Goal: Task Accomplishment & Management: Manage account settings

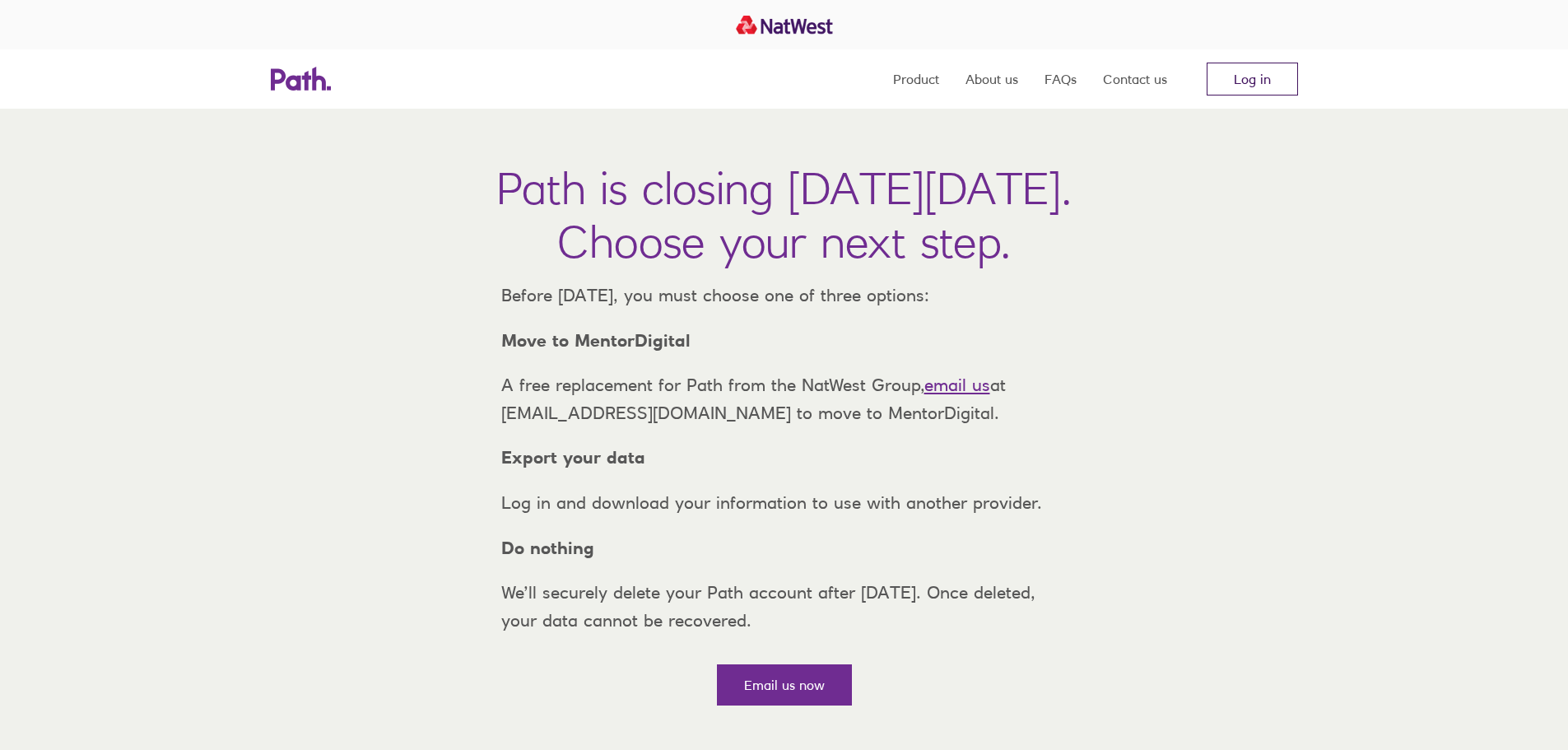
click at [1233, 82] on link "Log in" at bounding box center [1253, 79] width 91 height 33
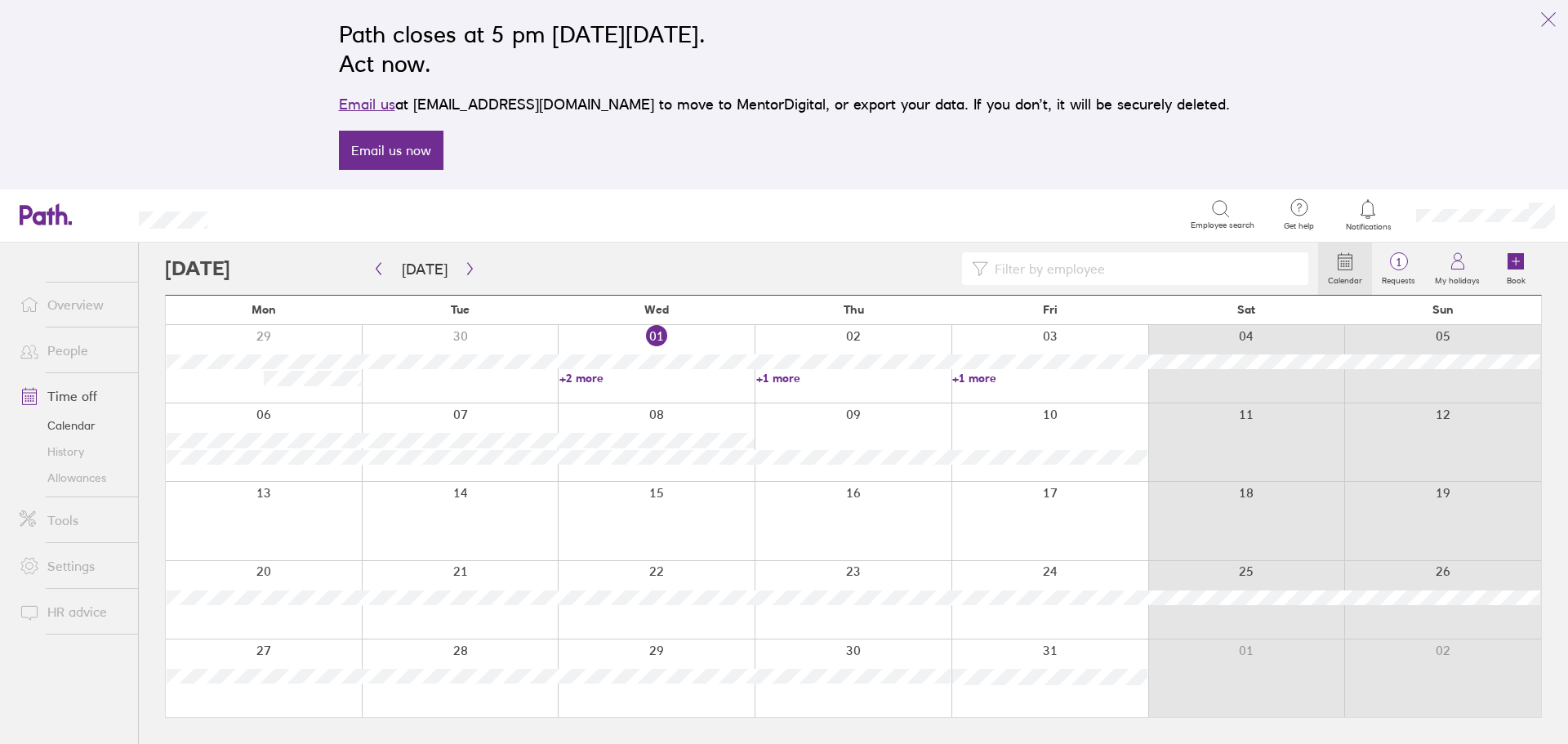
click at [85, 478] on link "Allowances" at bounding box center [72, 478] width 132 height 26
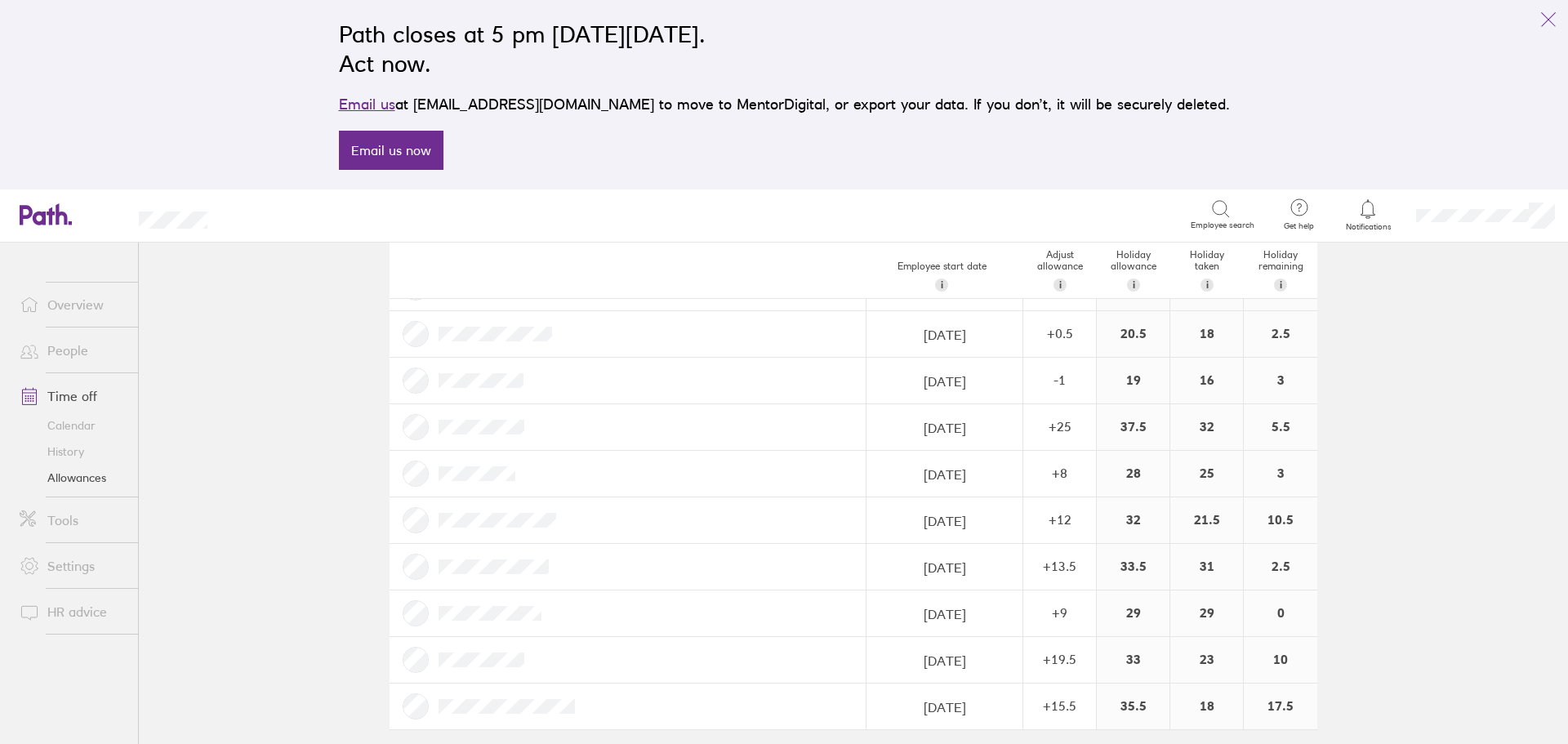
scroll to position [459, 0]
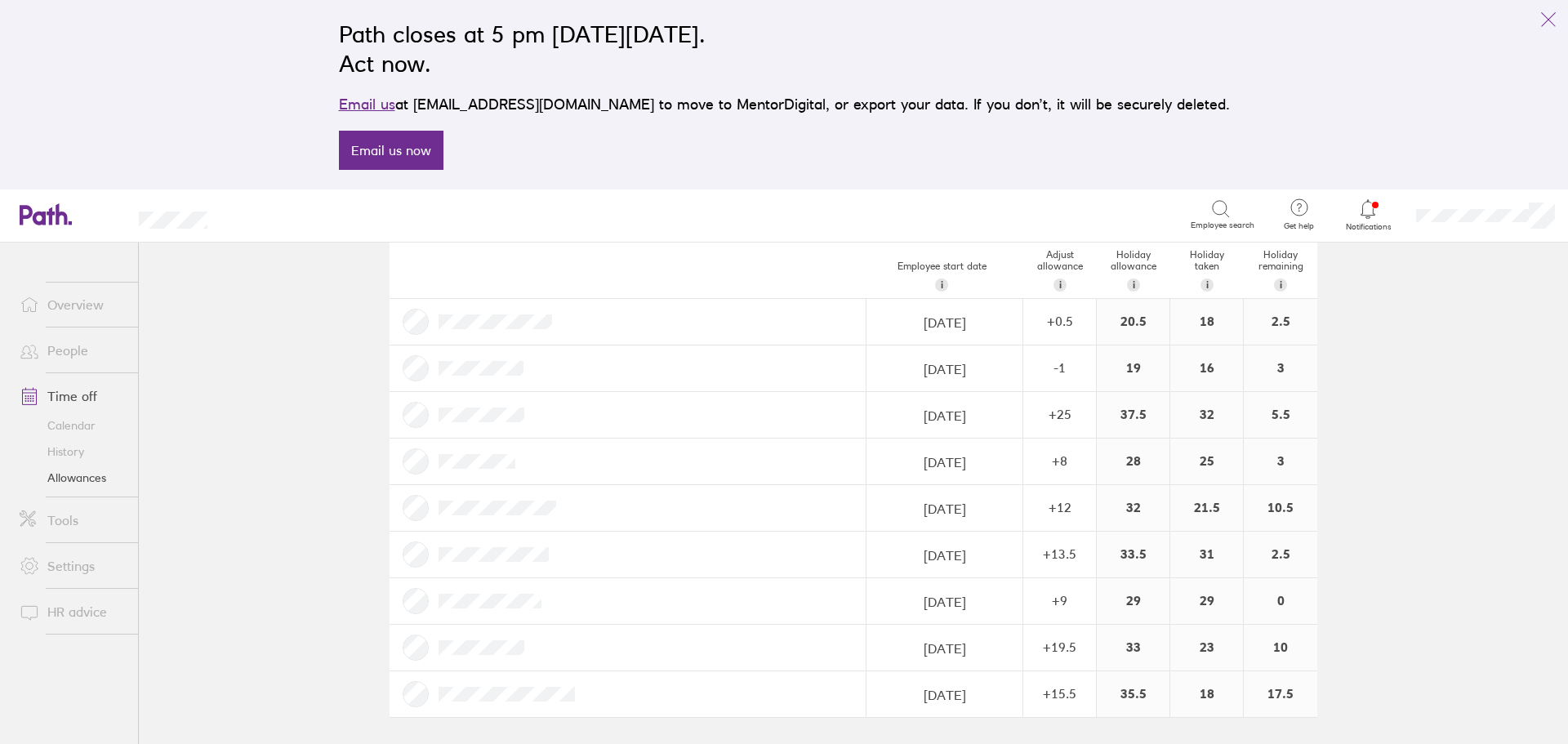
click at [69, 343] on link "People" at bounding box center [72, 351] width 132 height 33
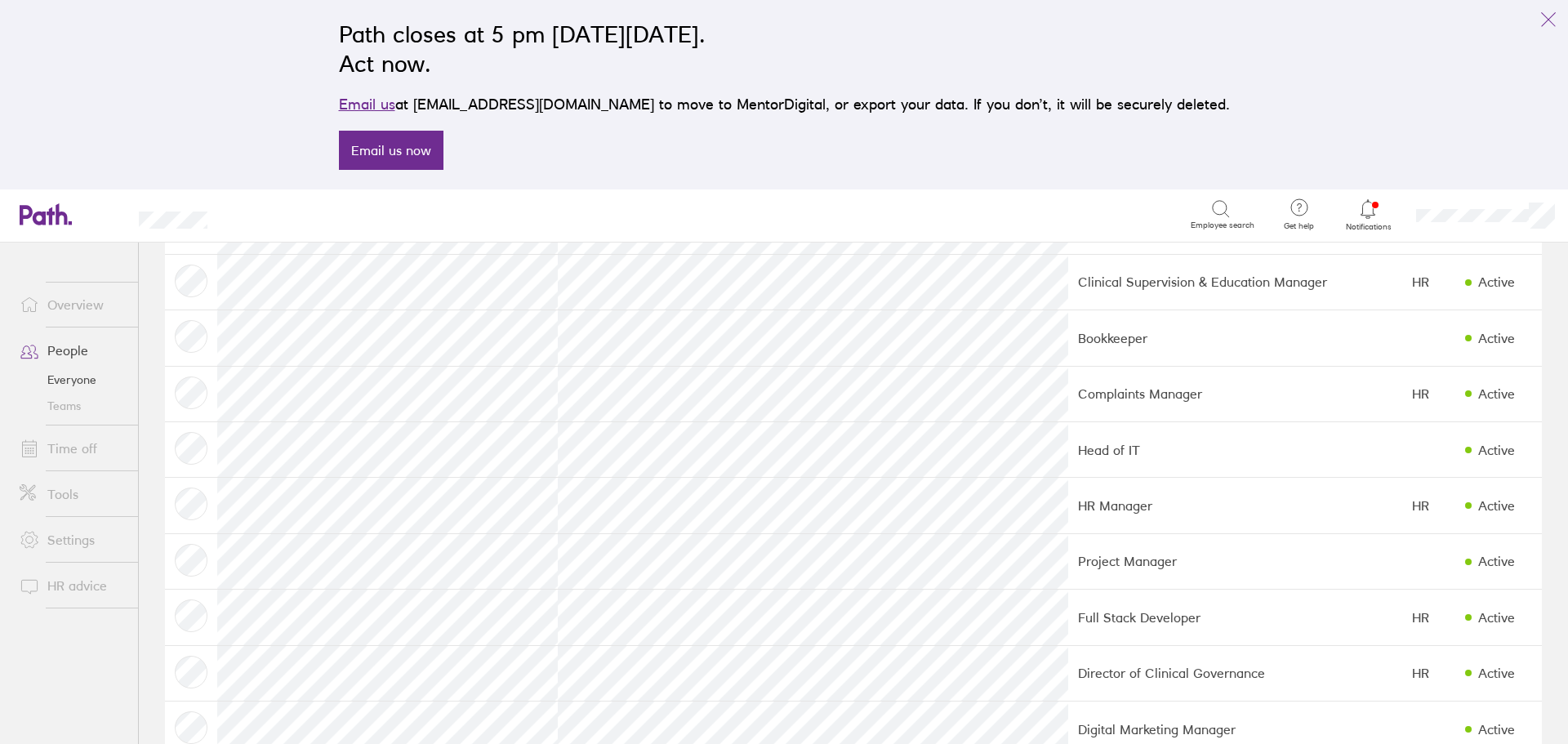
scroll to position [565, 0]
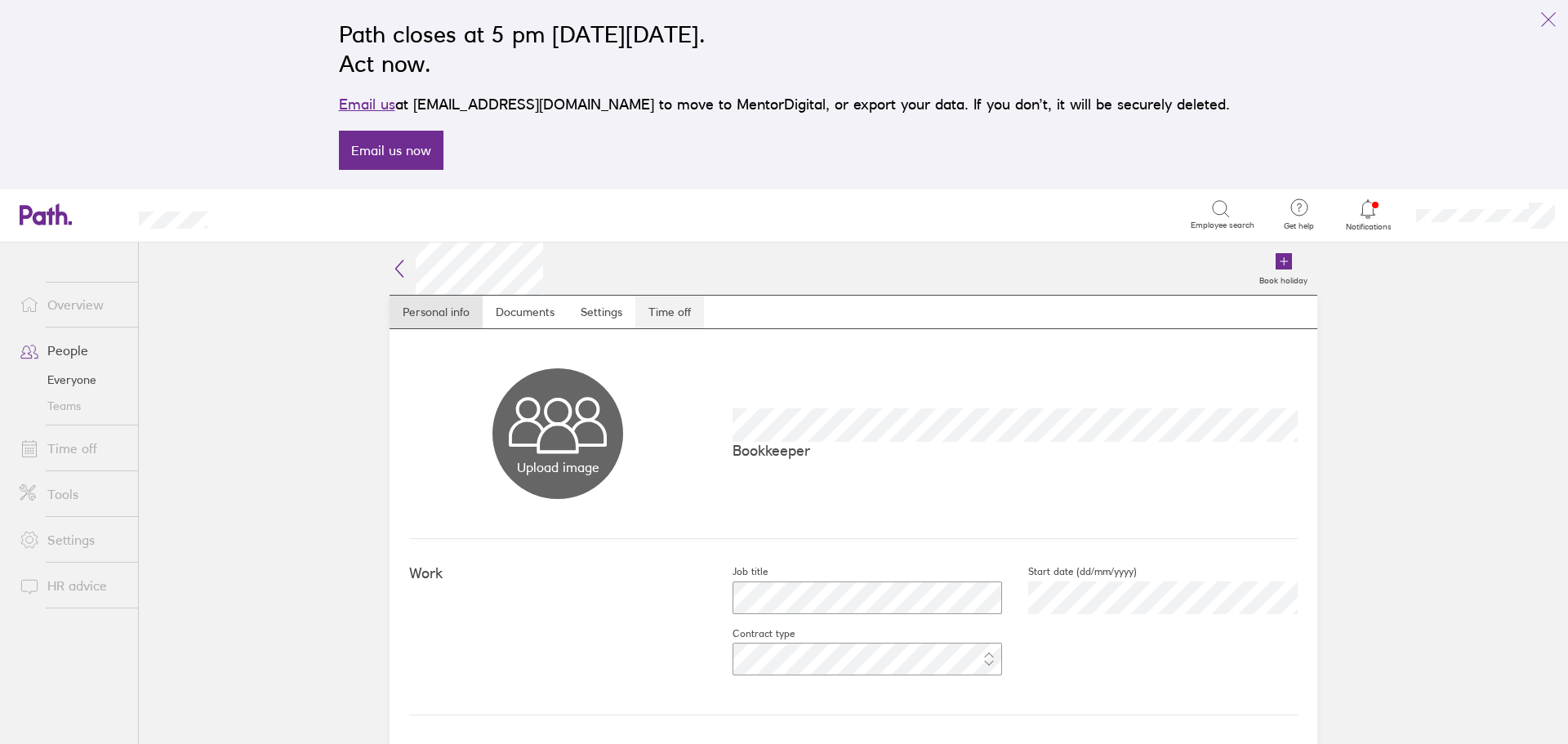
click at [646, 311] on link "Time off" at bounding box center [669, 312] width 68 height 33
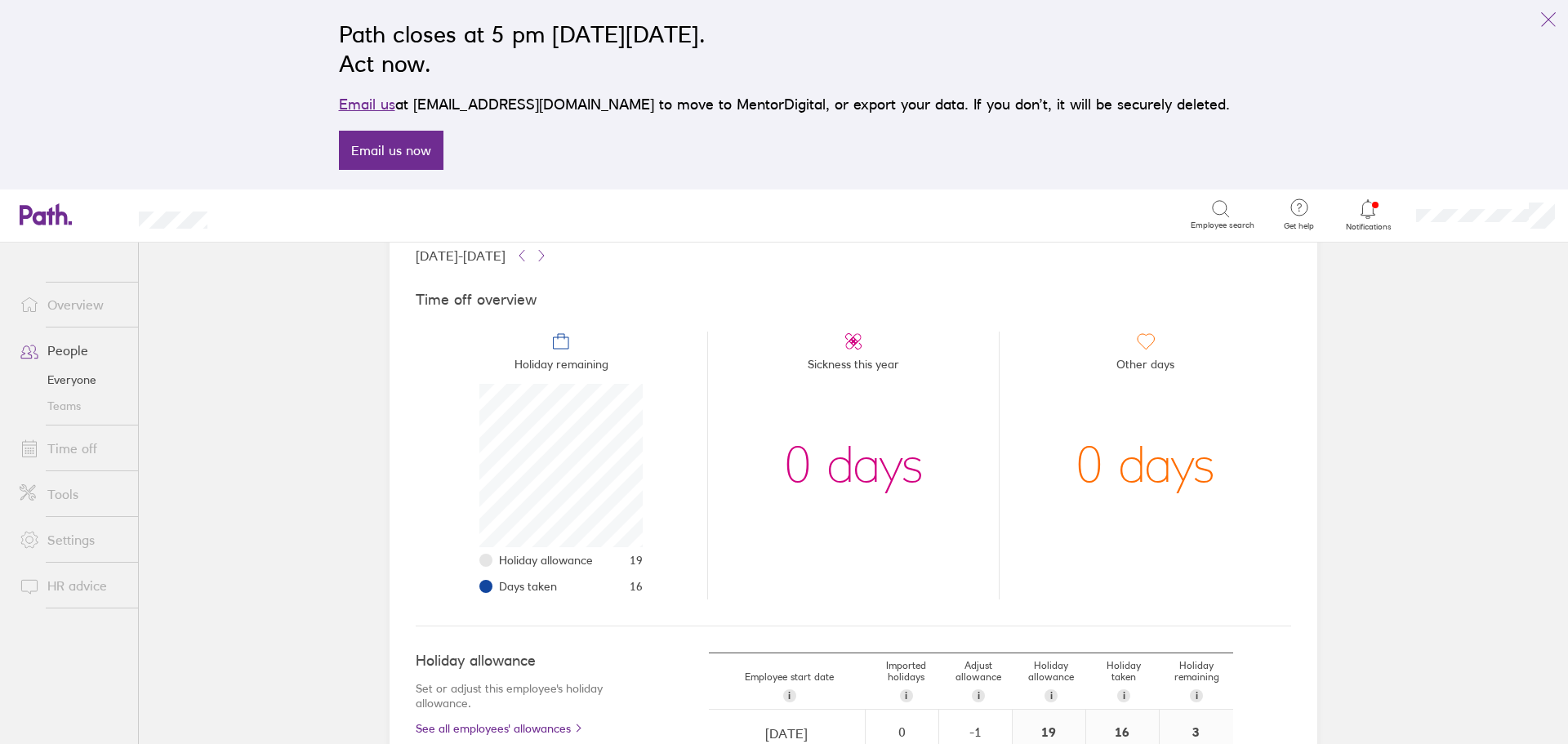
scroll to position [274, 0]
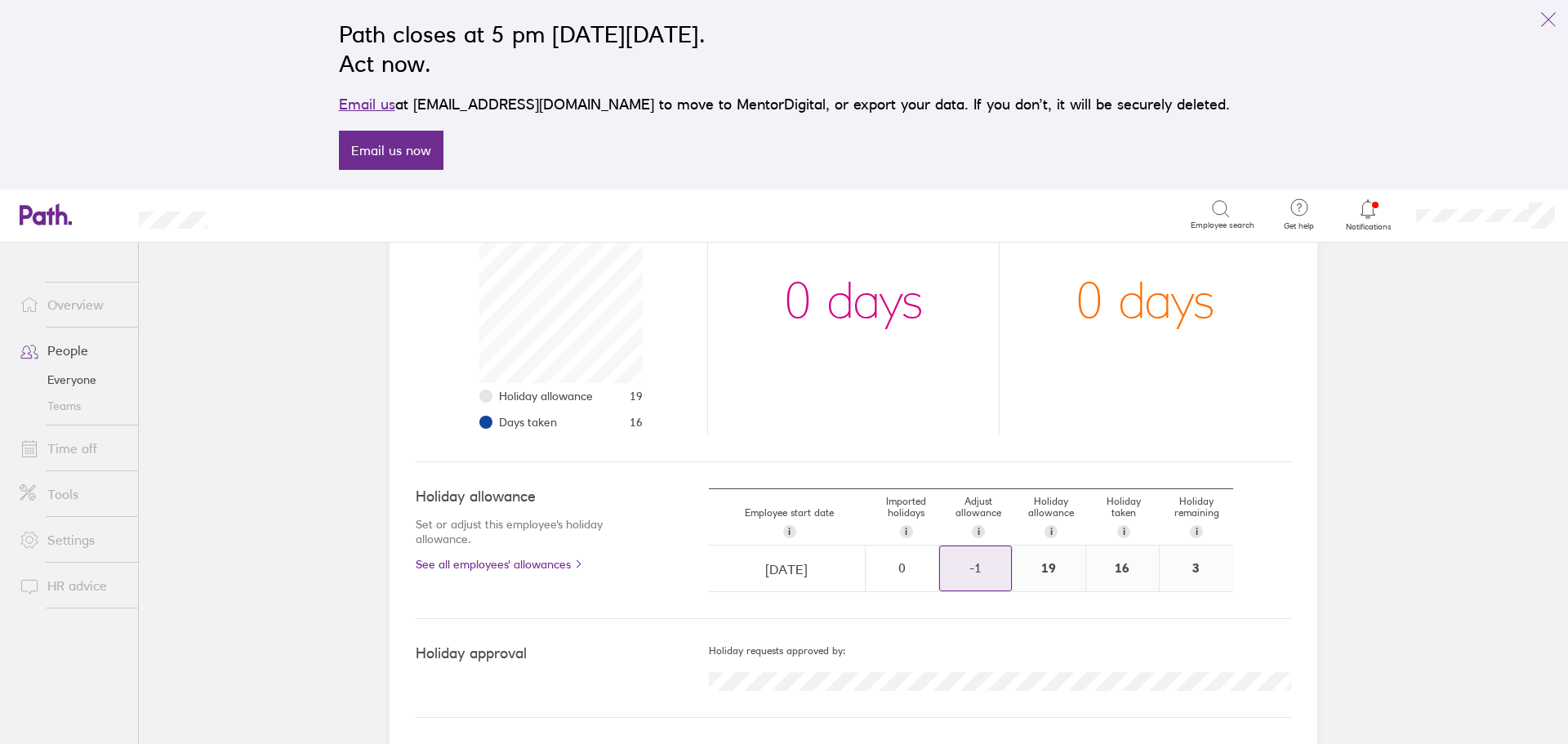
click at [976, 560] on div "-1" at bounding box center [975, 568] width 71 height 15
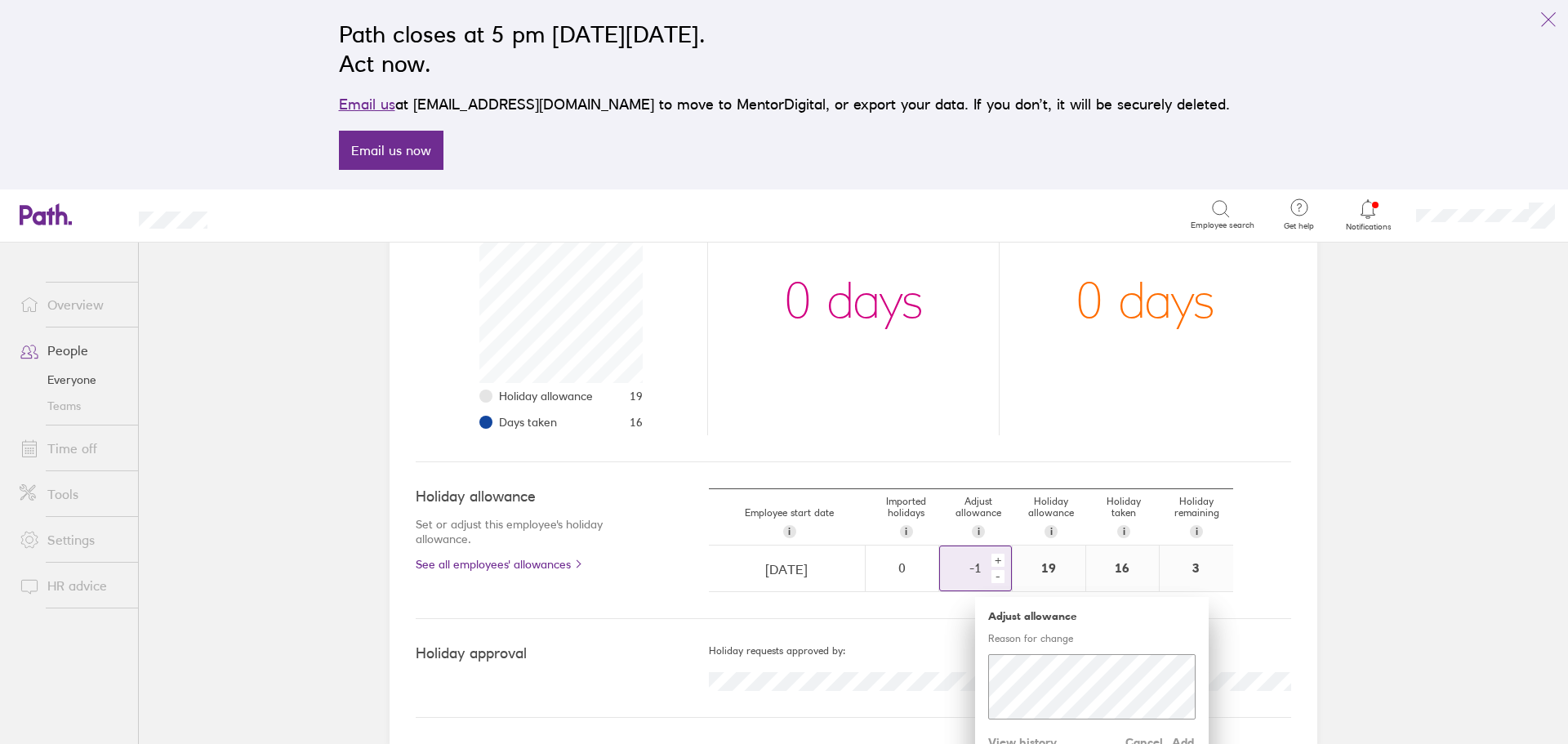
click at [992, 561] on div "+" at bounding box center [998, 560] width 13 height 13
click at [1174, 742] on span "Add" at bounding box center [1183, 742] width 26 height 26
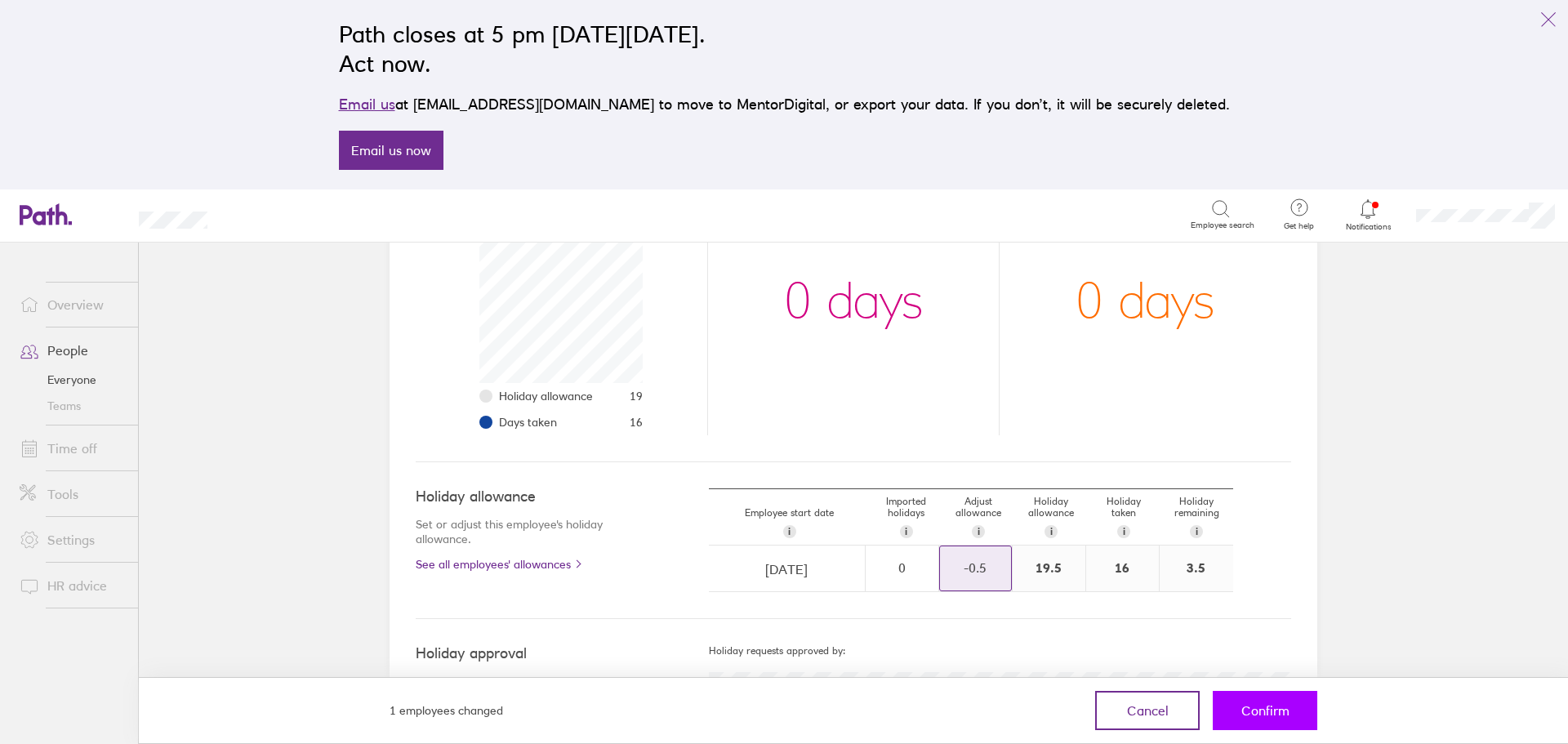
click at [1243, 716] on span "Confirm" at bounding box center [1265, 711] width 49 height 15
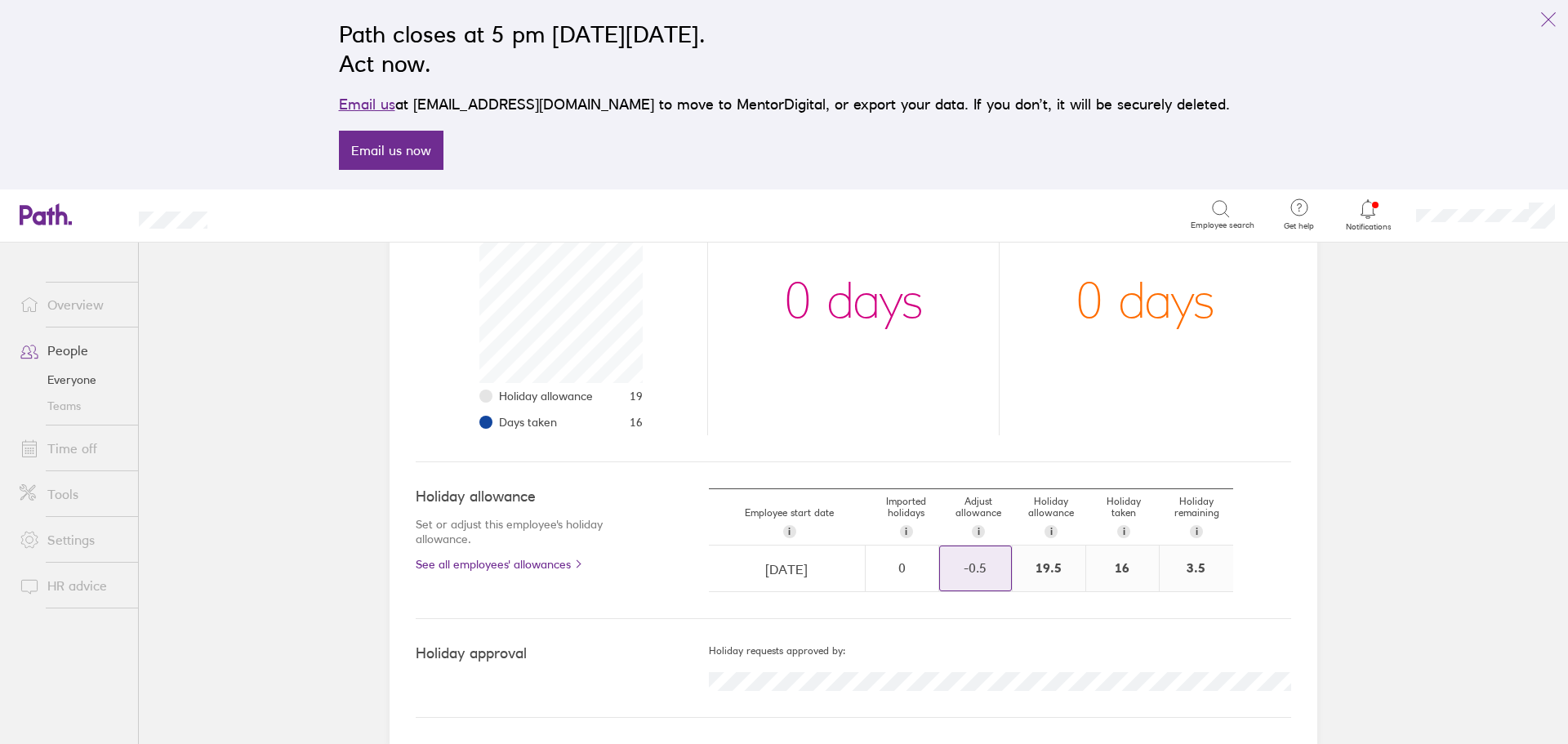
click at [68, 293] on link "Overview" at bounding box center [72, 305] width 132 height 33
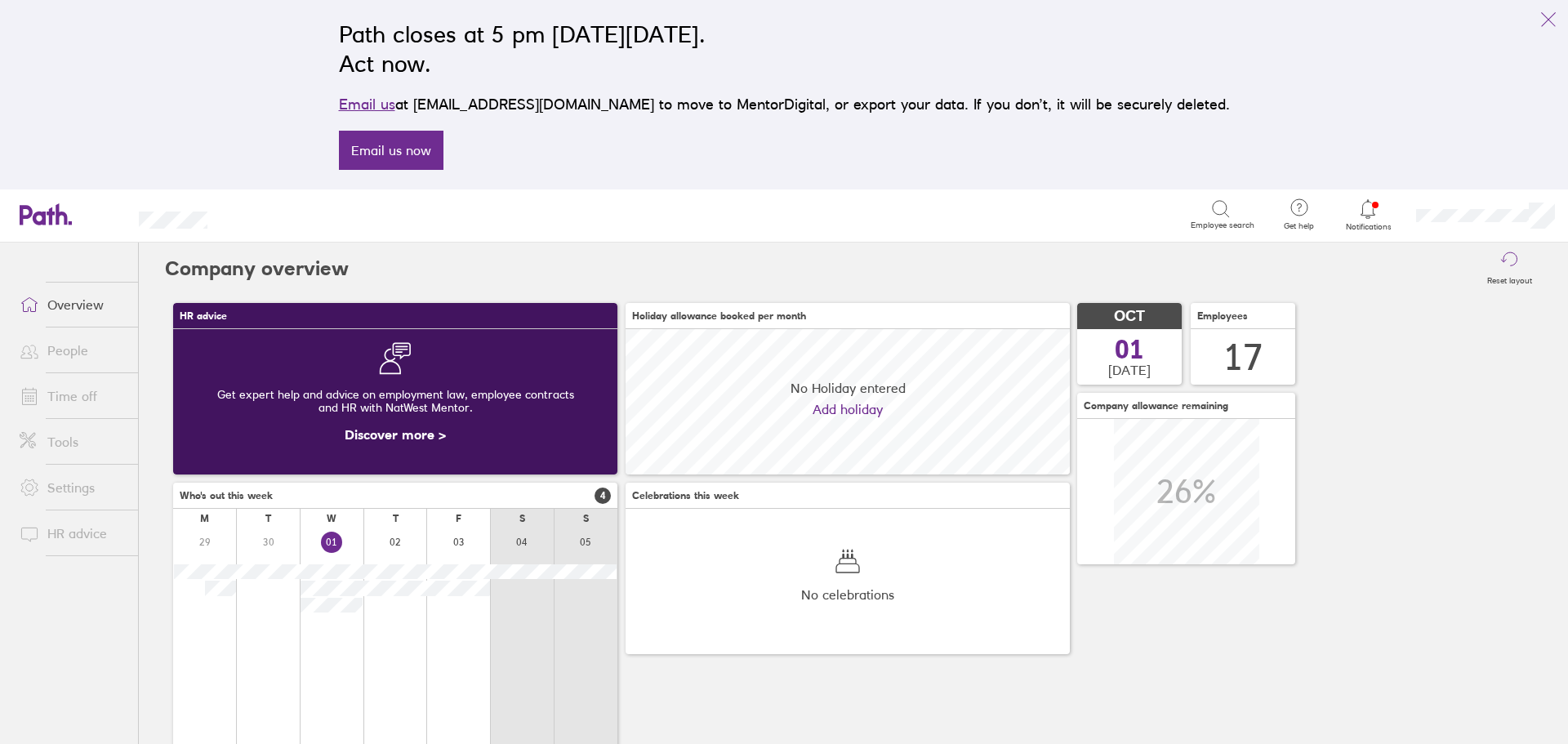
scroll to position [145, 444]
click at [59, 400] on link "Time off" at bounding box center [72, 396] width 132 height 33
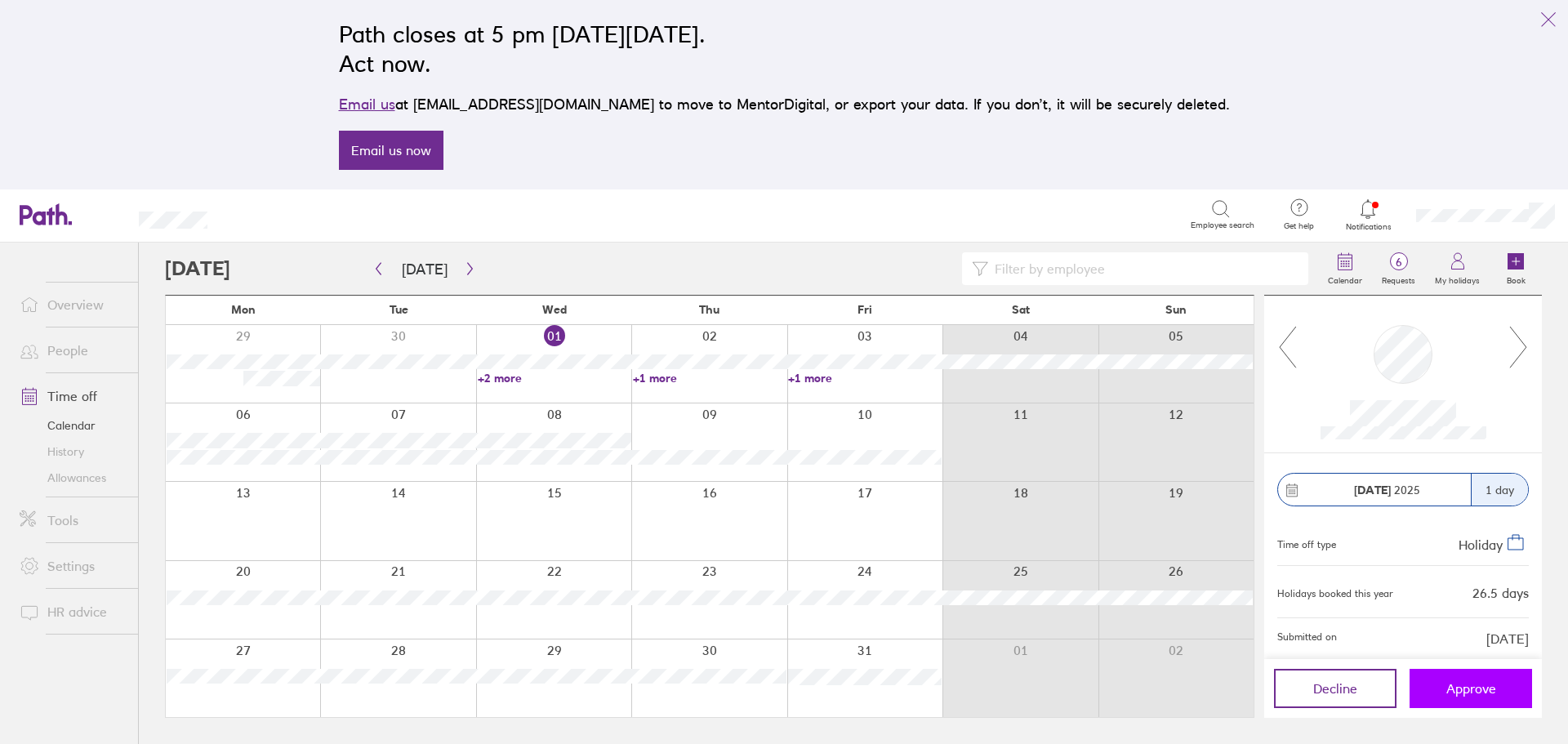
click at [1443, 693] on button "Approve" at bounding box center [1470, 689] width 123 height 40
click at [464, 267] on icon "button" at bounding box center [469, 269] width 12 height 13
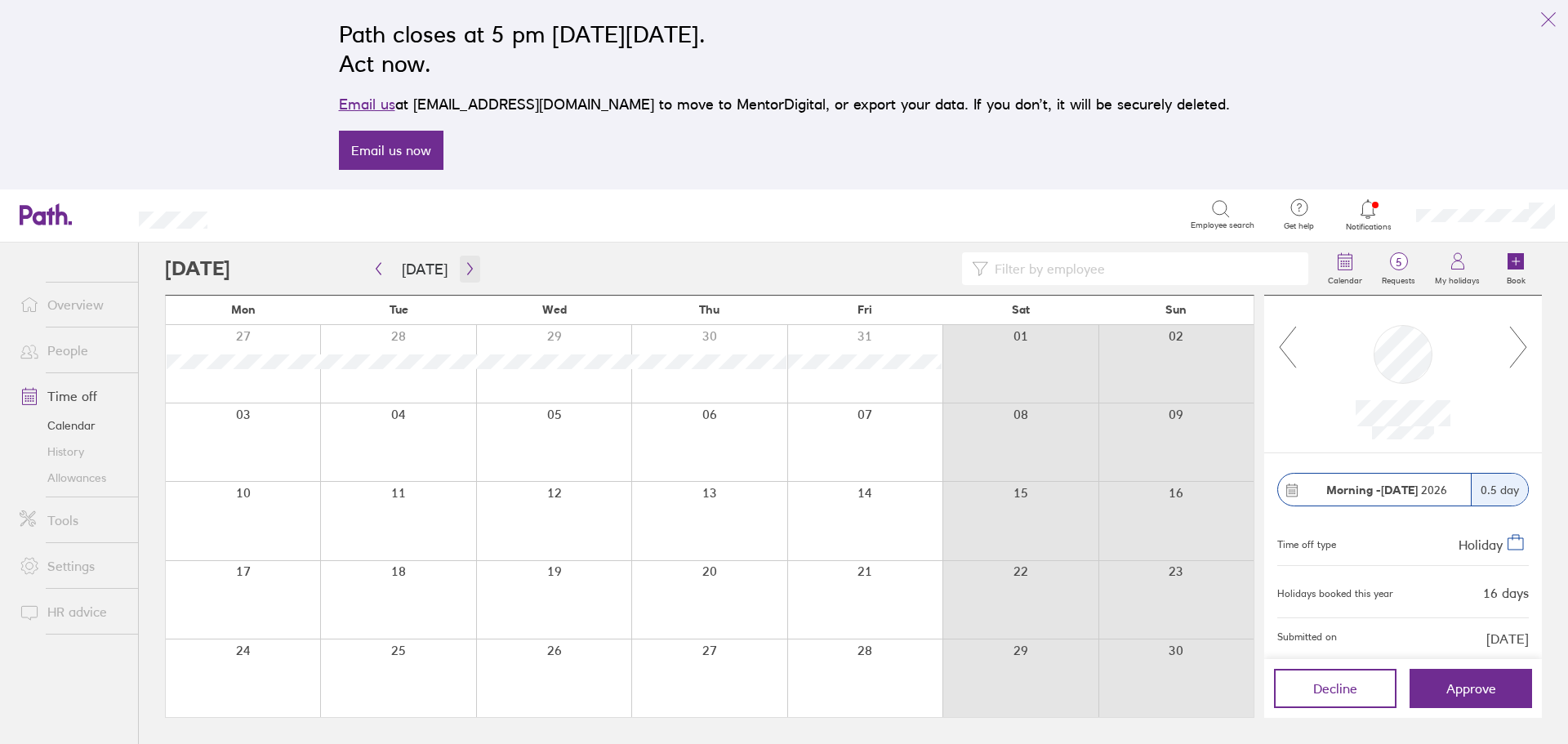
click at [464, 269] on icon "button" at bounding box center [469, 269] width 12 height 13
click at [1460, 688] on span "Approve" at bounding box center [1471, 689] width 49 height 15
click at [98, 480] on link "Allowances" at bounding box center [72, 478] width 132 height 26
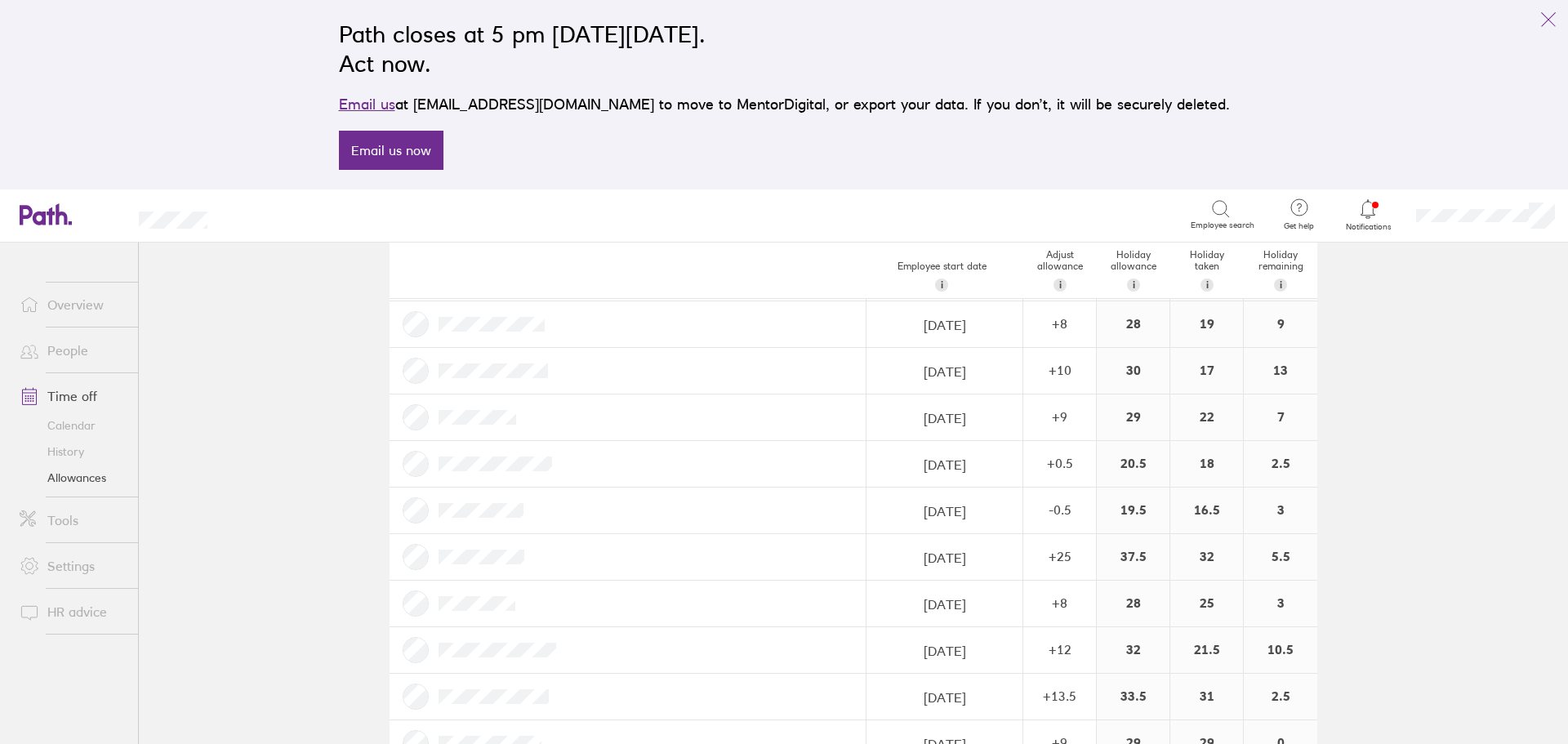
scroll to position [327, 0]
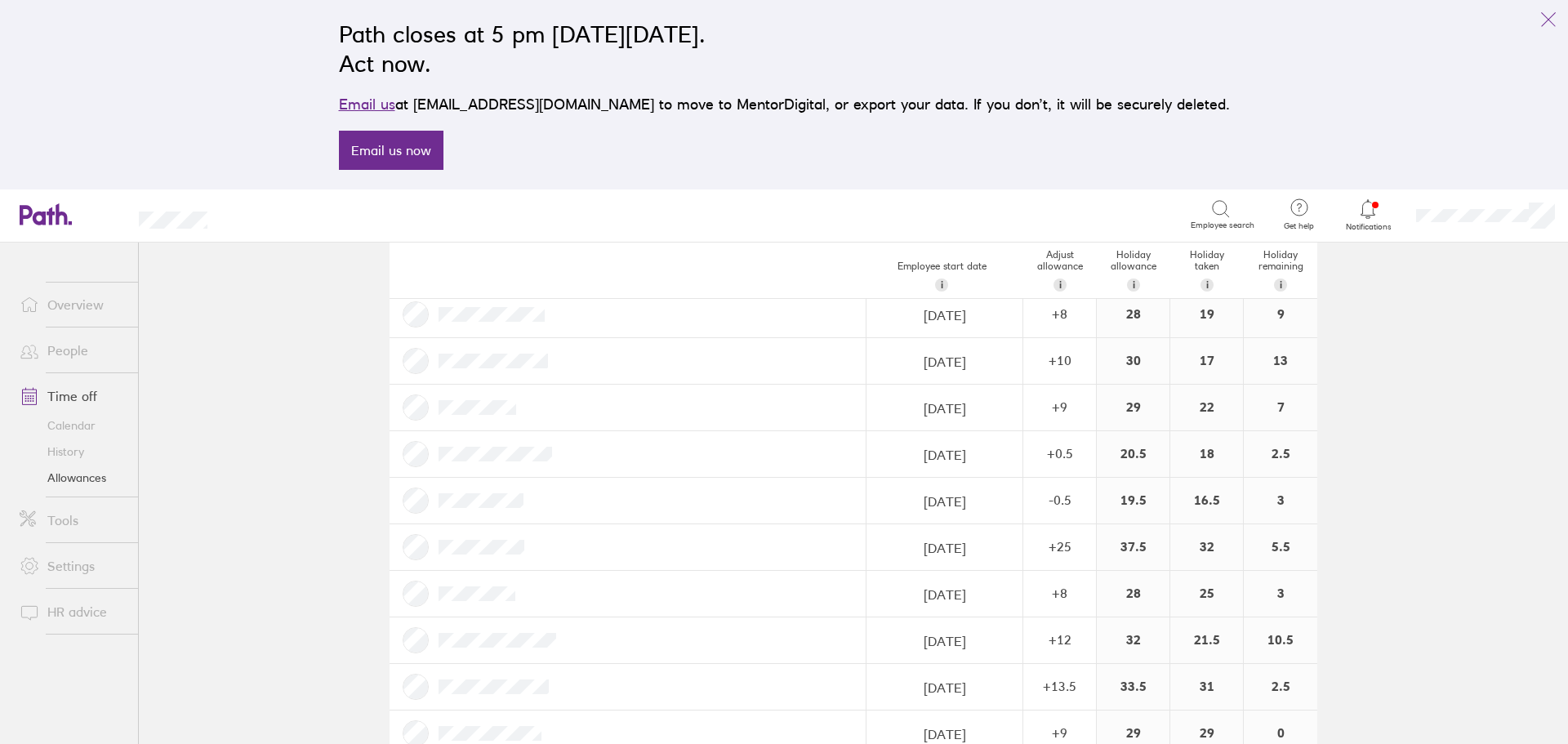
click at [72, 313] on link "Overview" at bounding box center [72, 305] width 132 height 33
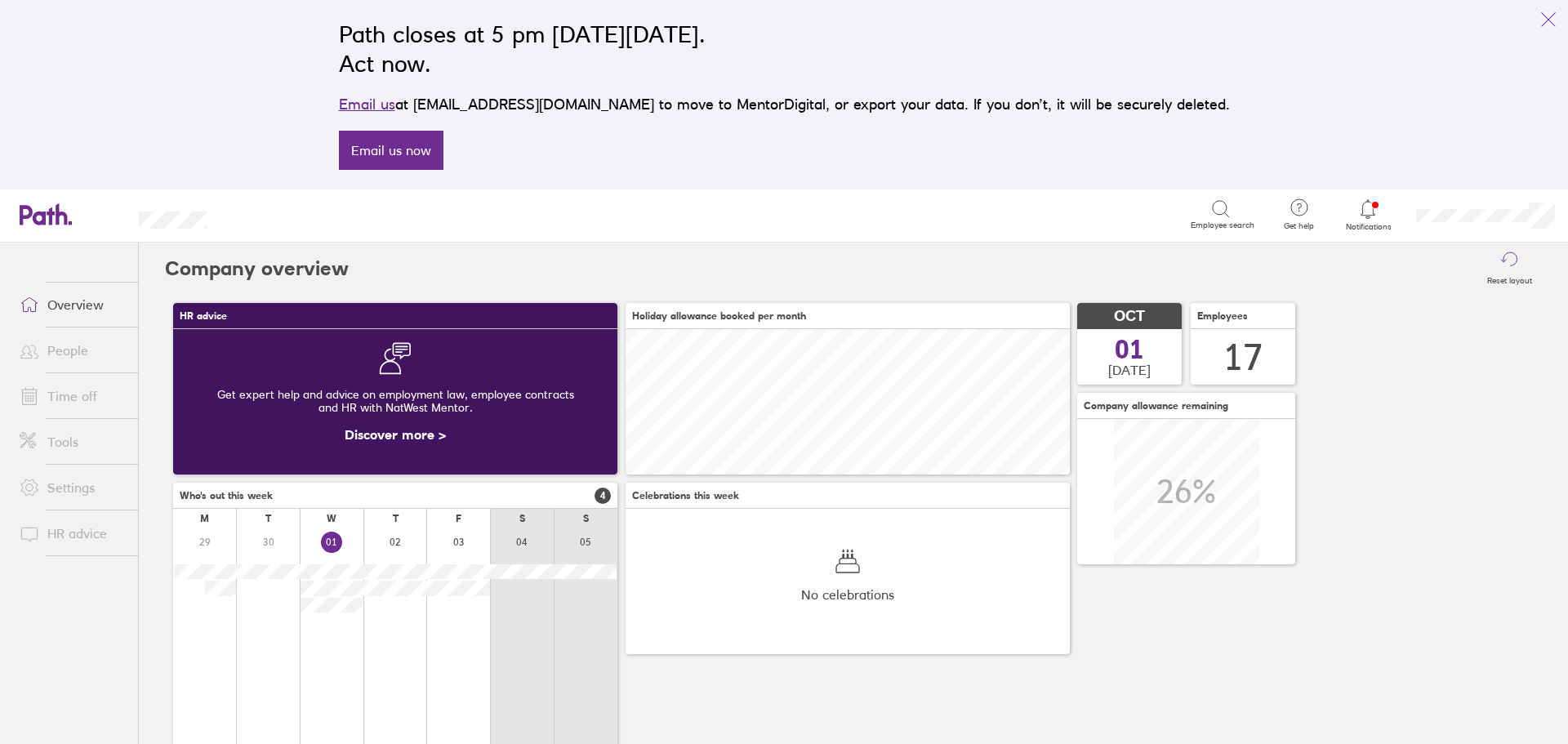
scroll to position [145, 444]
click at [63, 306] on link "Overview" at bounding box center [72, 305] width 132 height 33
click at [62, 399] on link "Time off" at bounding box center [72, 396] width 132 height 33
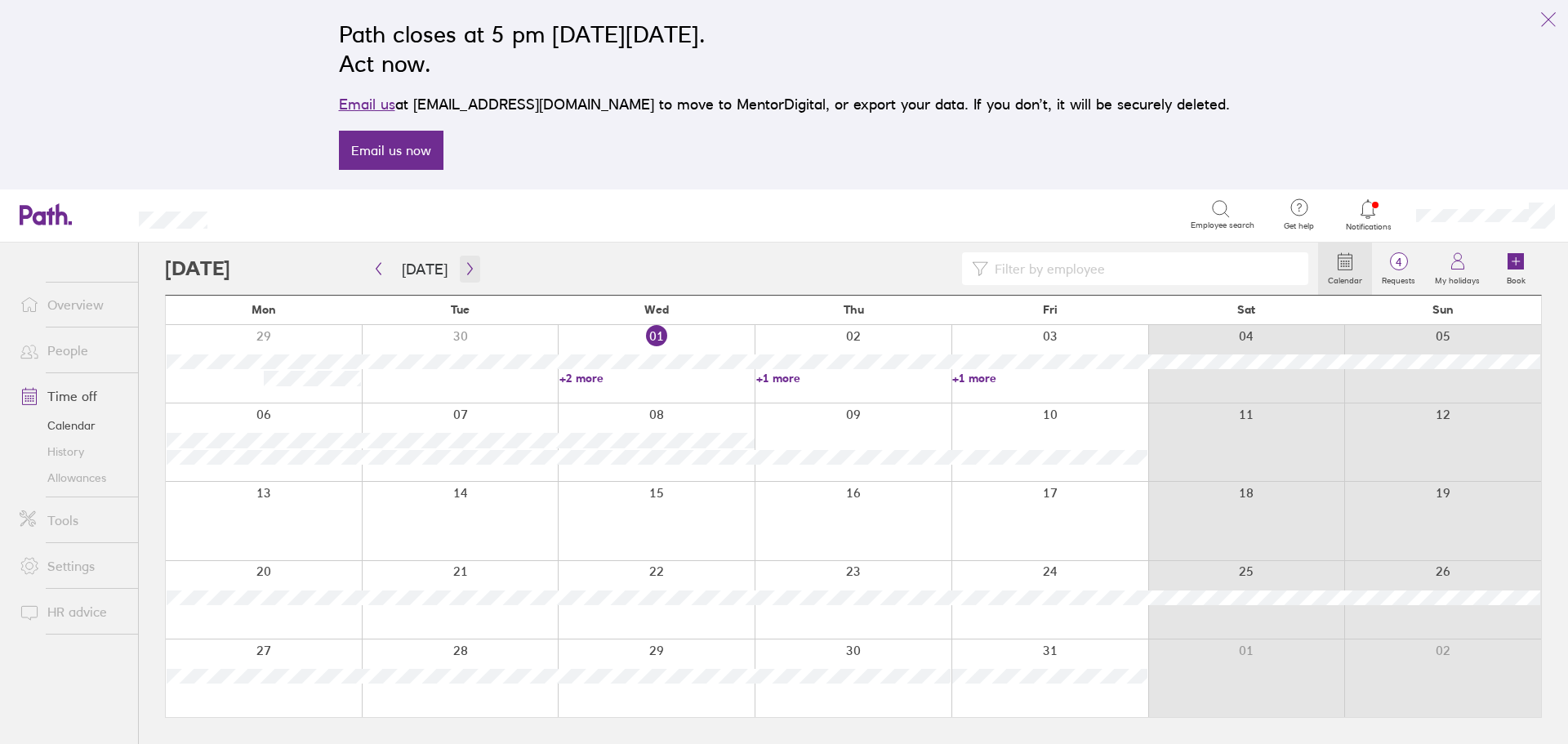
click at [464, 269] on icon "button" at bounding box center [469, 269] width 12 height 13
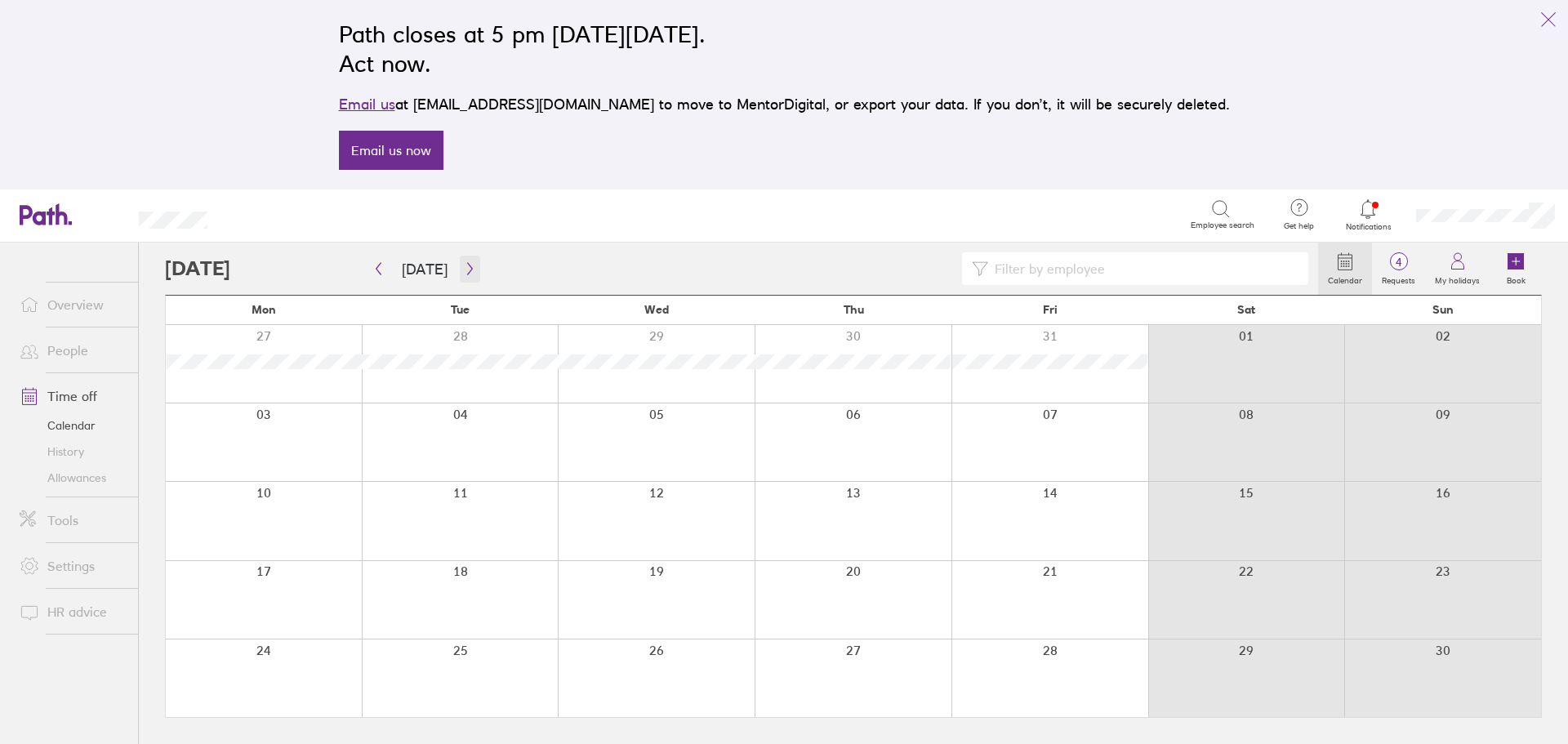
click at [464, 274] on icon "button" at bounding box center [469, 269] width 12 height 13
